Goal: Transaction & Acquisition: Obtain resource

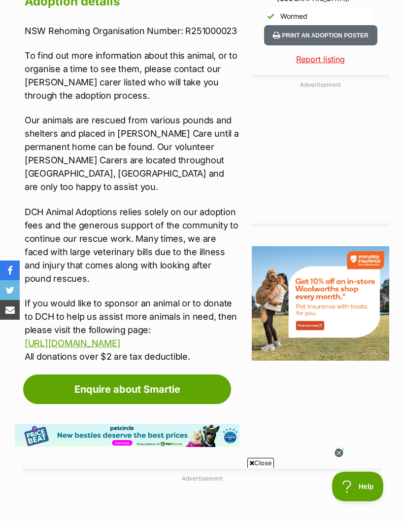
scroll to position [943, 0]
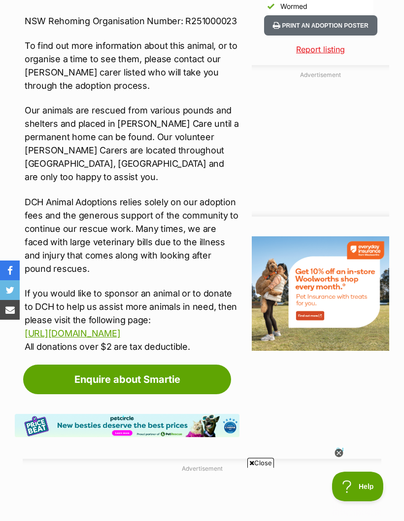
click at [206, 364] on link "Enquire about Smartie" at bounding box center [127, 379] width 208 height 30
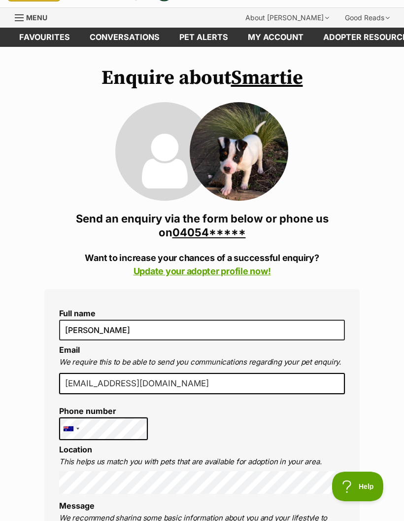
scroll to position [22, 0]
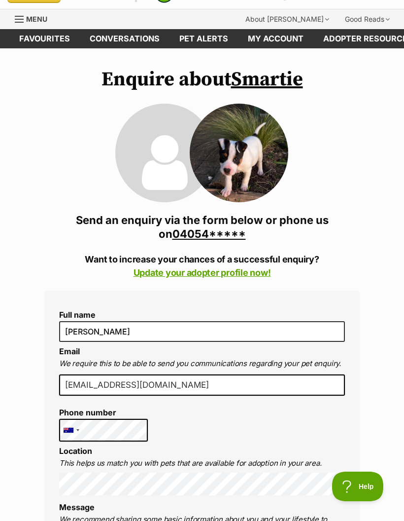
click at [257, 276] on link "Update your adopter profile now!" at bounding box center [203, 272] width 138 height 10
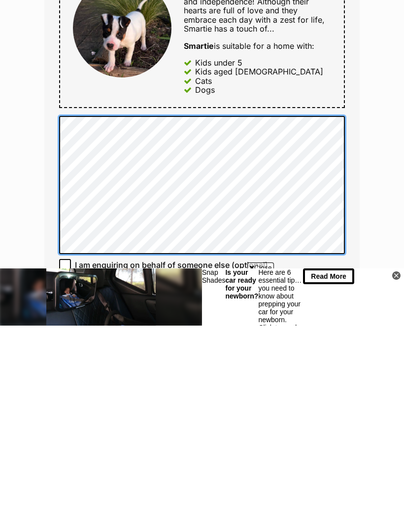
scroll to position [0, 0]
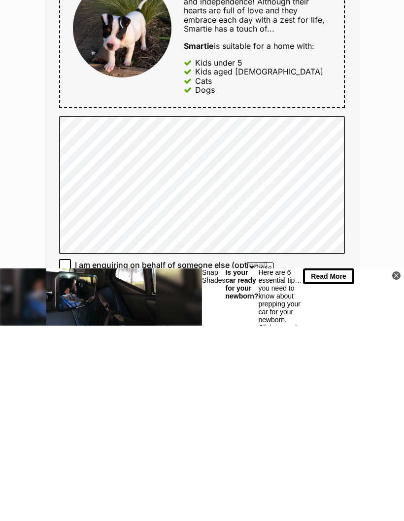
click at [266, 174] on span "Meet [PERSON_NAME], an adorable canine with a delightful mix of charm and indep…" at bounding box center [254, 201] width 141 height 55
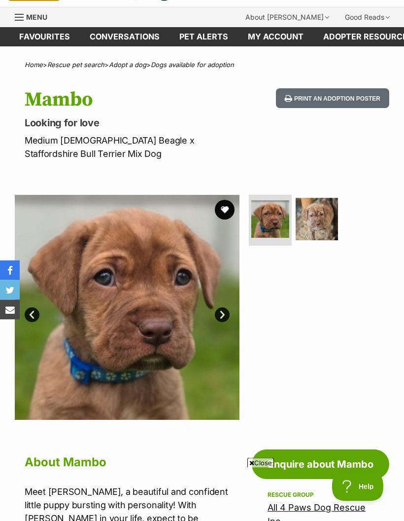
scroll to position [6, 0]
